Goal: Find specific page/section: Find specific page/section

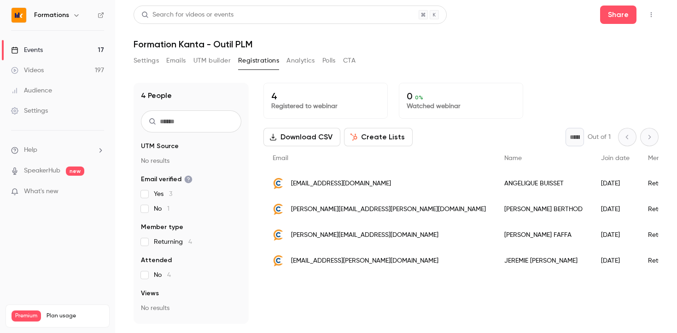
click at [150, 60] on button "Settings" at bounding box center [145, 60] width 25 height 15
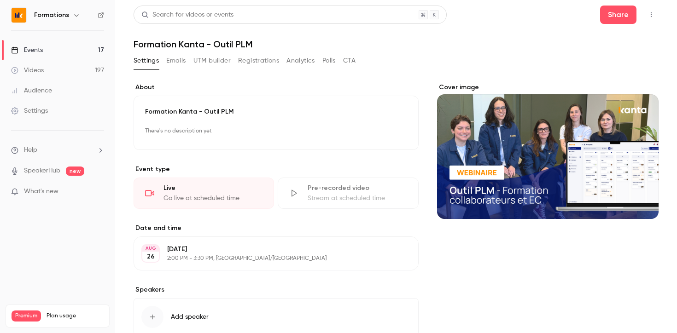
click at [46, 51] on link "Events 17" at bounding box center [57, 50] width 115 height 20
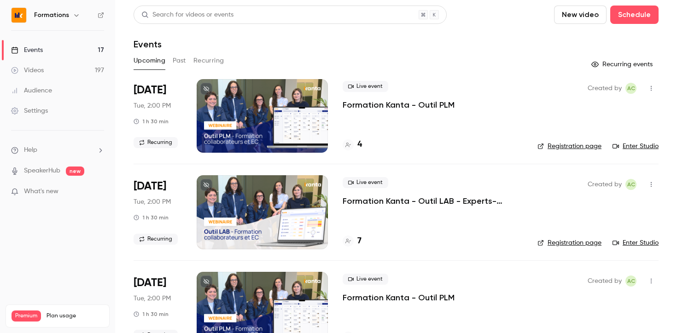
click at [632, 145] on link "Enter Studio" at bounding box center [635, 146] width 46 height 9
